Goal: Check status

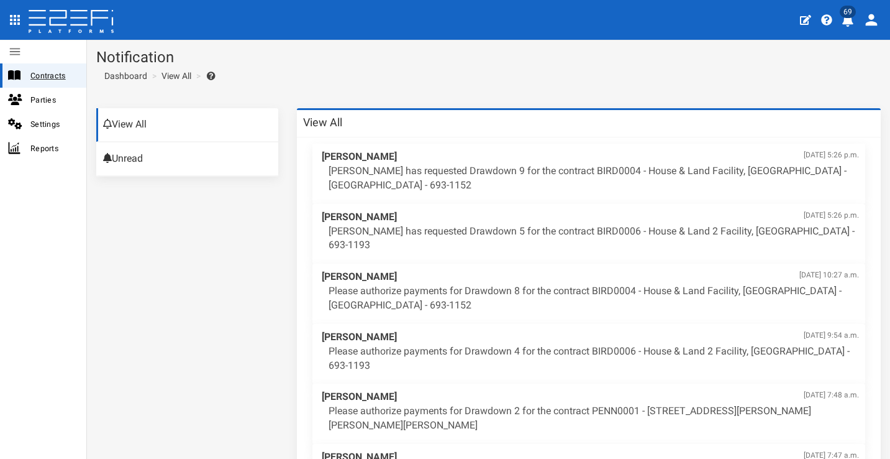
click at [60, 73] on span "Contracts" at bounding box center [53, 75] width 46 height 14
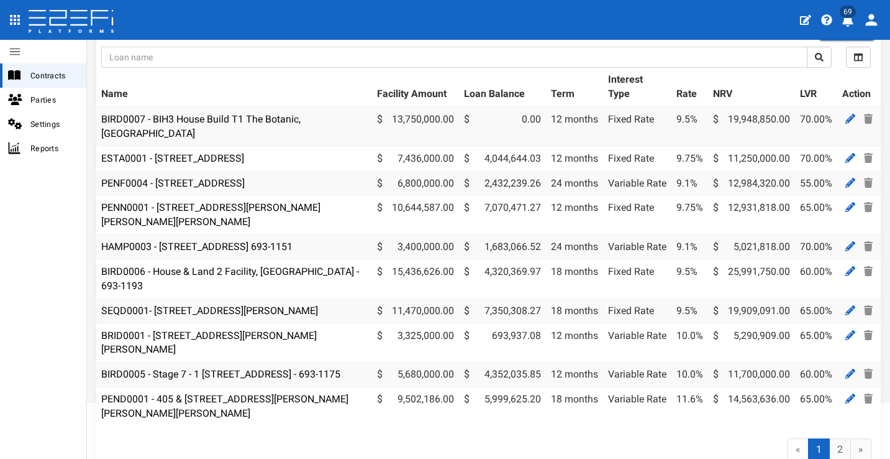
scroll to position [129, 0]
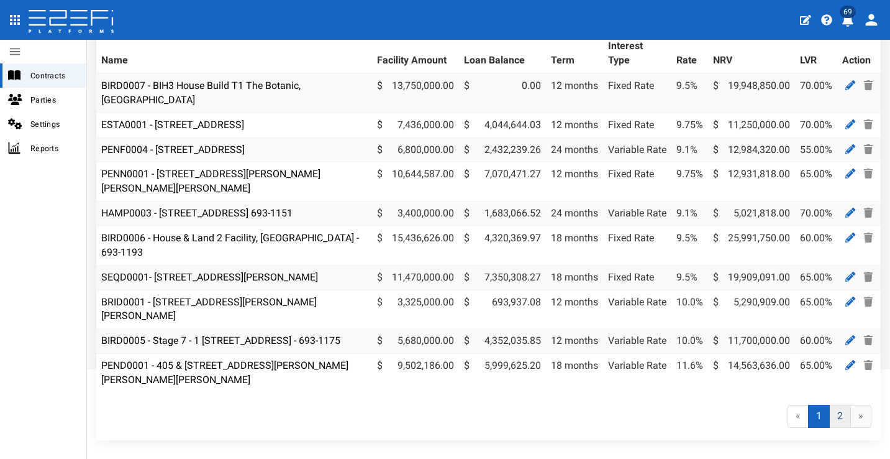
click at [833, 411] on link "2" at bounding box center [840, 415] width 22 height 23
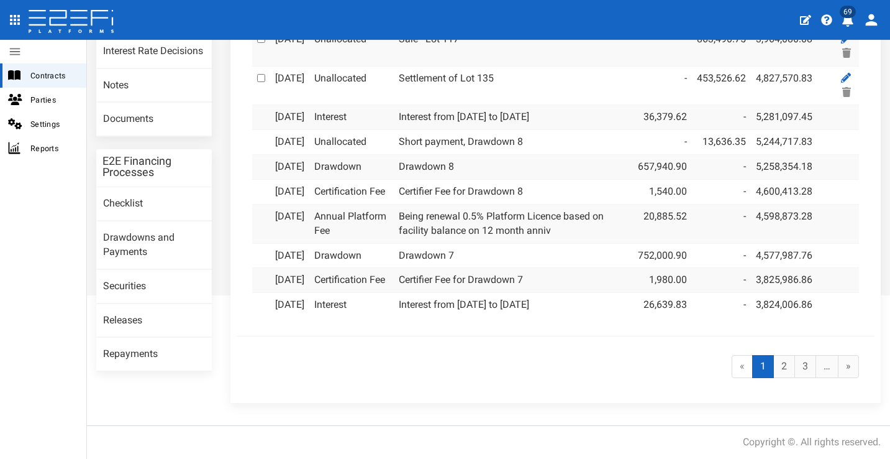
scroll to position [289, 0]
click at [774, 367] on link "2" at bounding box center [785, 366] width 22 height 23
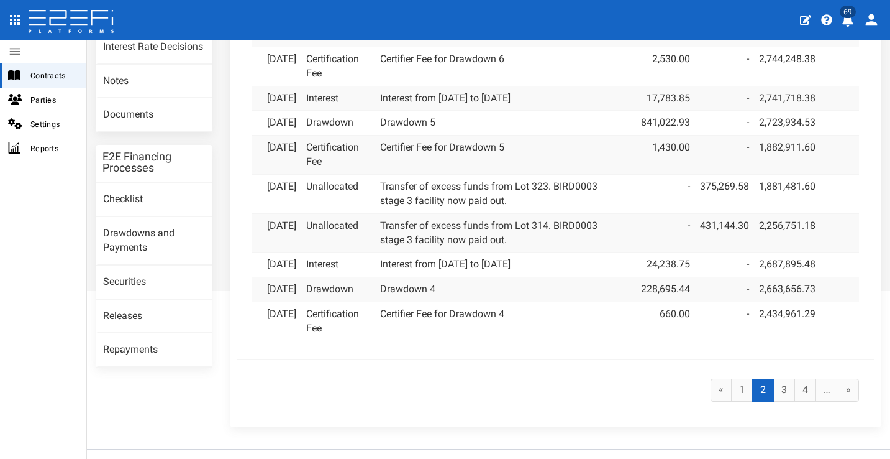
scroll to position [289, 0]
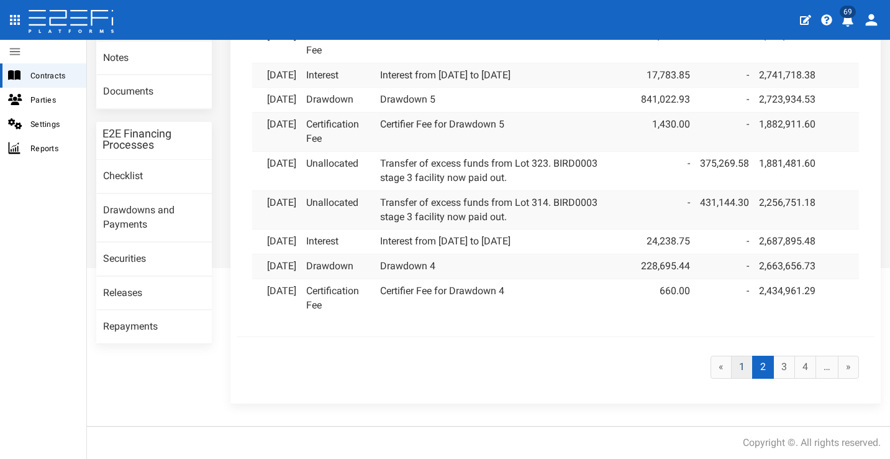
click at [734, 371] on link "1" at bounding box center [742, 366] width 22 height 23
